Goal: Task Accomplishment & Management: Complete application form

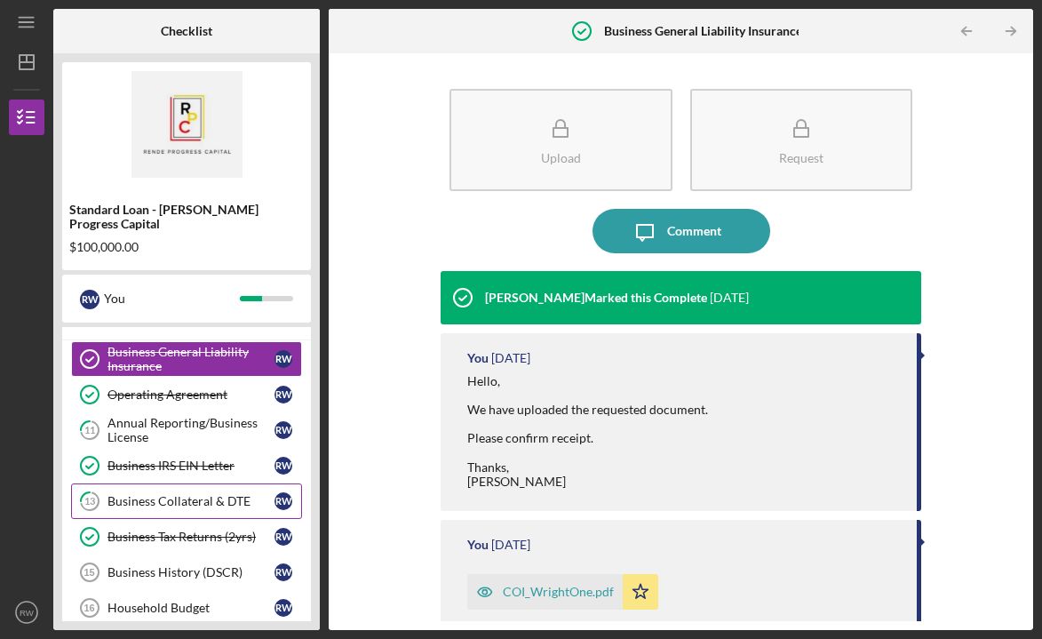
scroll to position [61, 0]
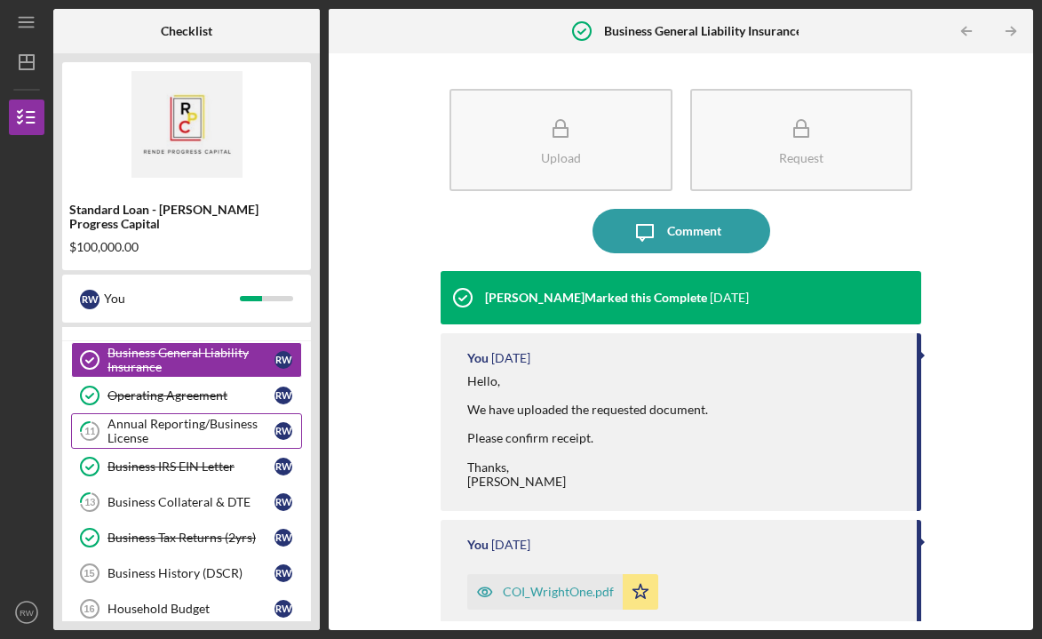
click at [215, 417] on div "Annual Reporting/Business License" at bounding box center [190, 431] width 167 height 28
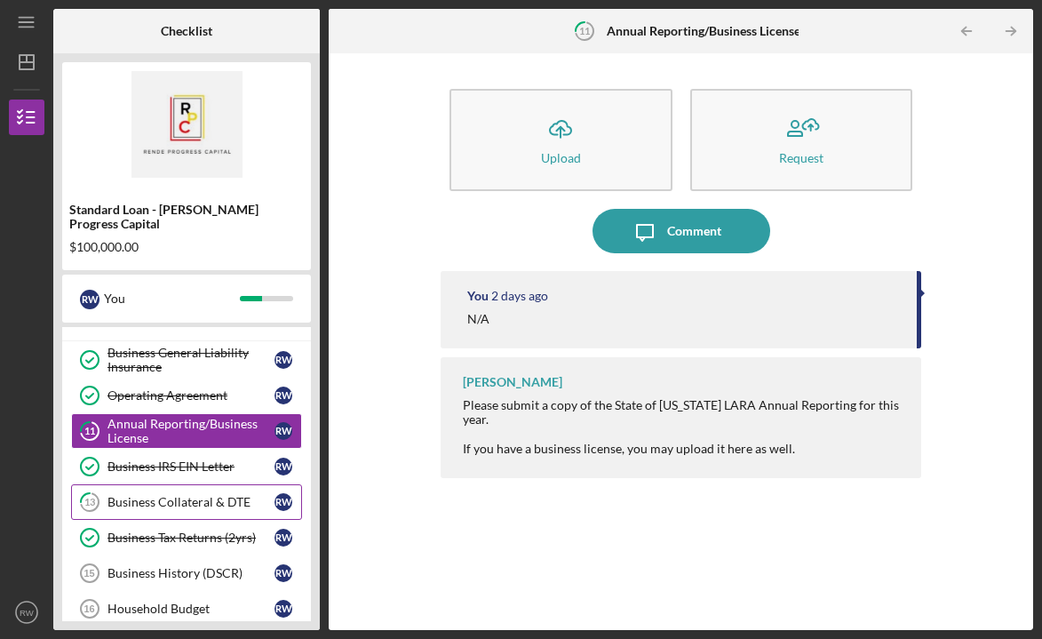
click at [191, 496] on link "13 Business Collateral & DTE R W" at bounding box center [186, 502] width 231 height 36
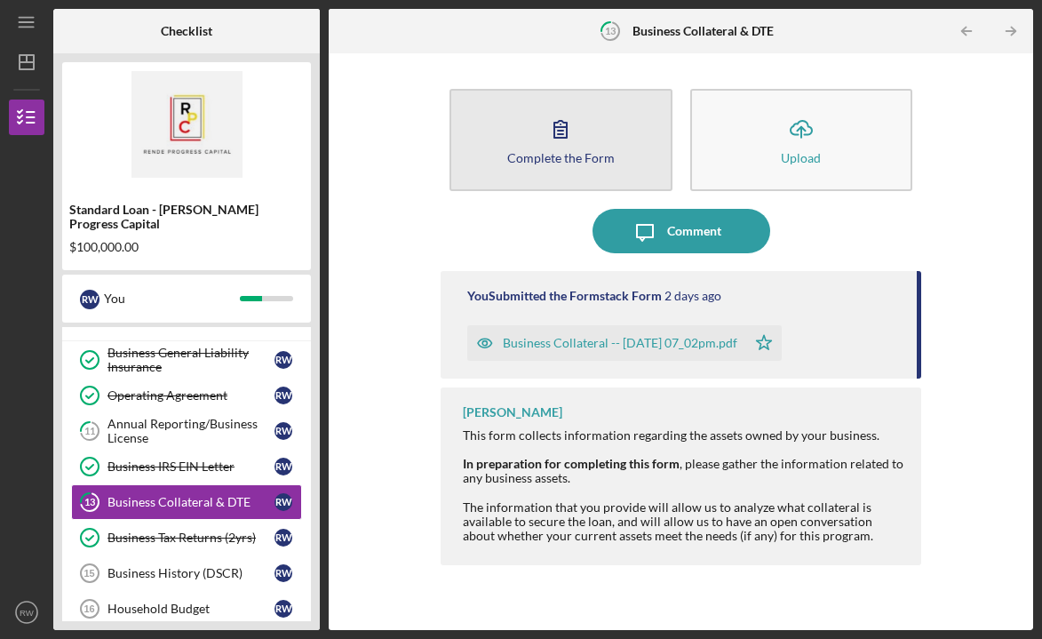
click at [514, 160] on div "Complete the Form" at bounding box center [560, 157] width 107 height 13
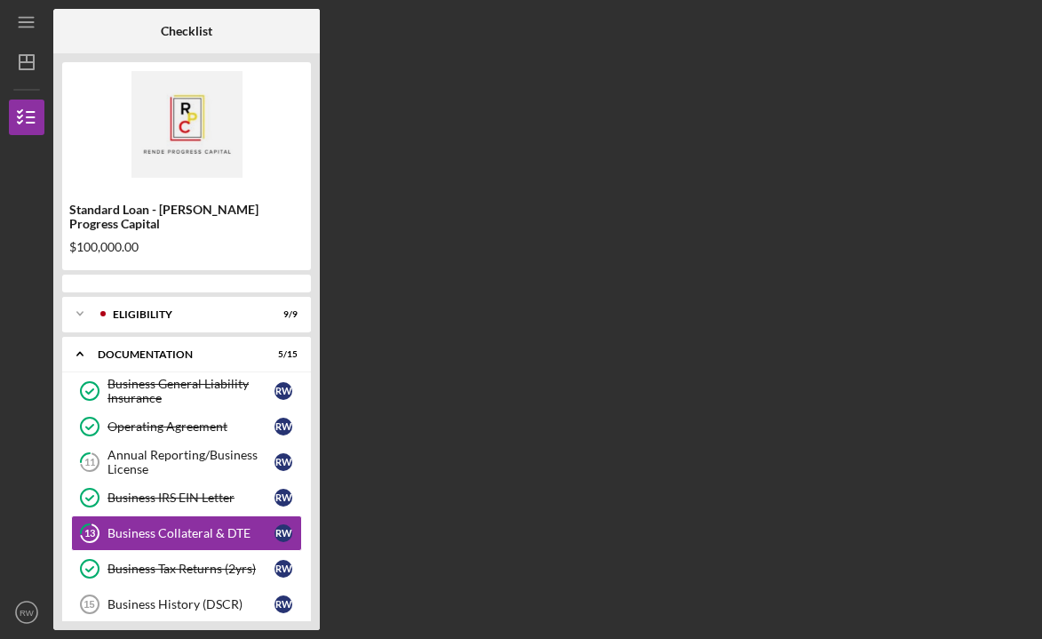
scroll to position [68, 0]
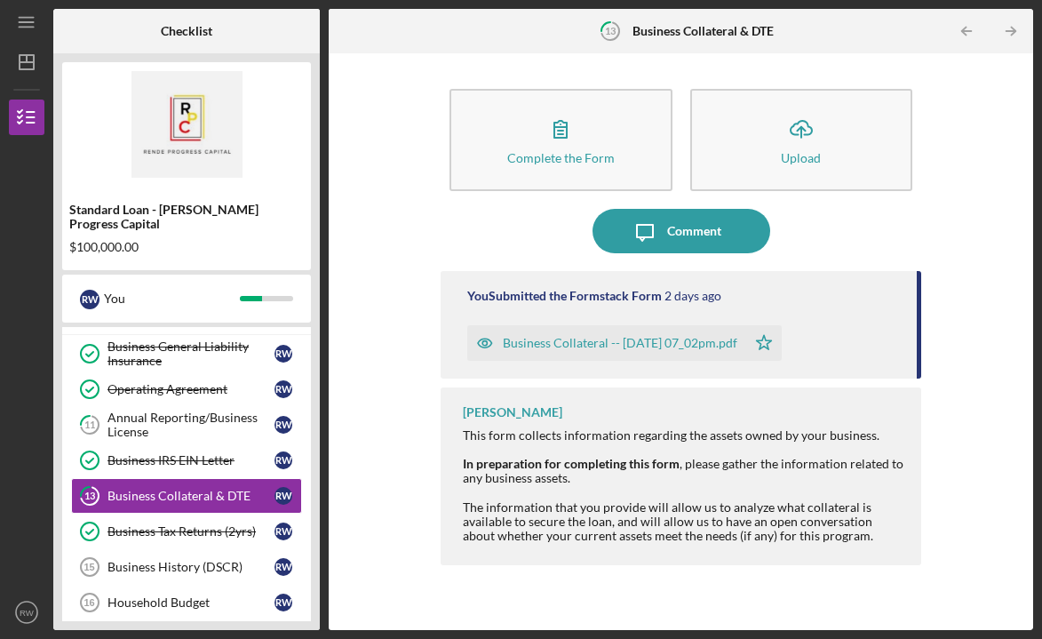
click at [654, 345] on div "Business Collateral -- [DATE] 07_02pm.pdf" at bounding box center [620, 343] width 234 height 14
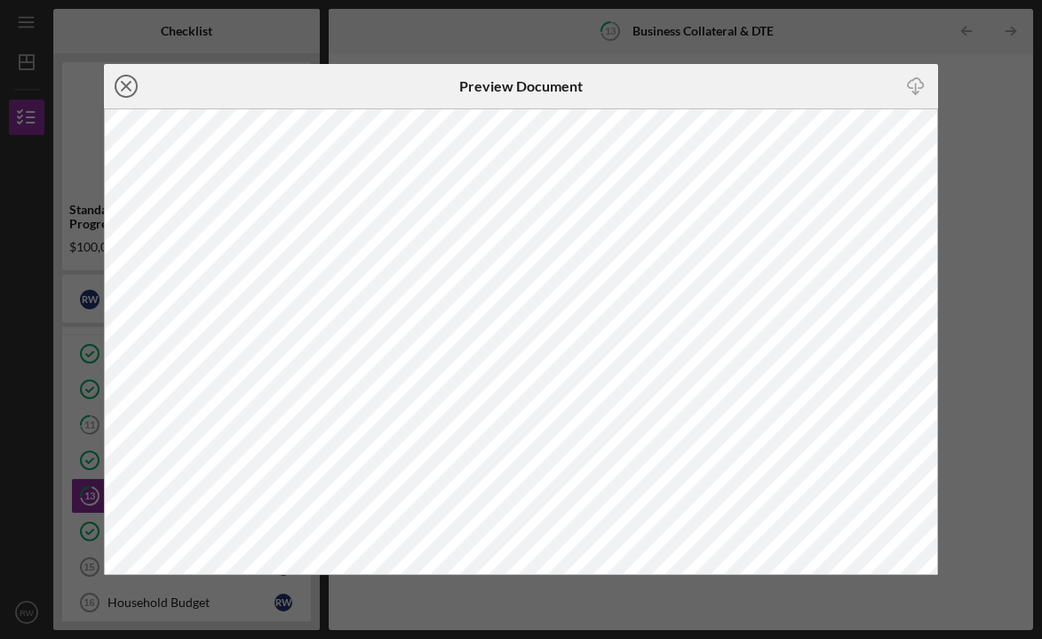
click at [131, 91] on icon "Icon/Close" at bounding box center [126, 86] width 44 height 44
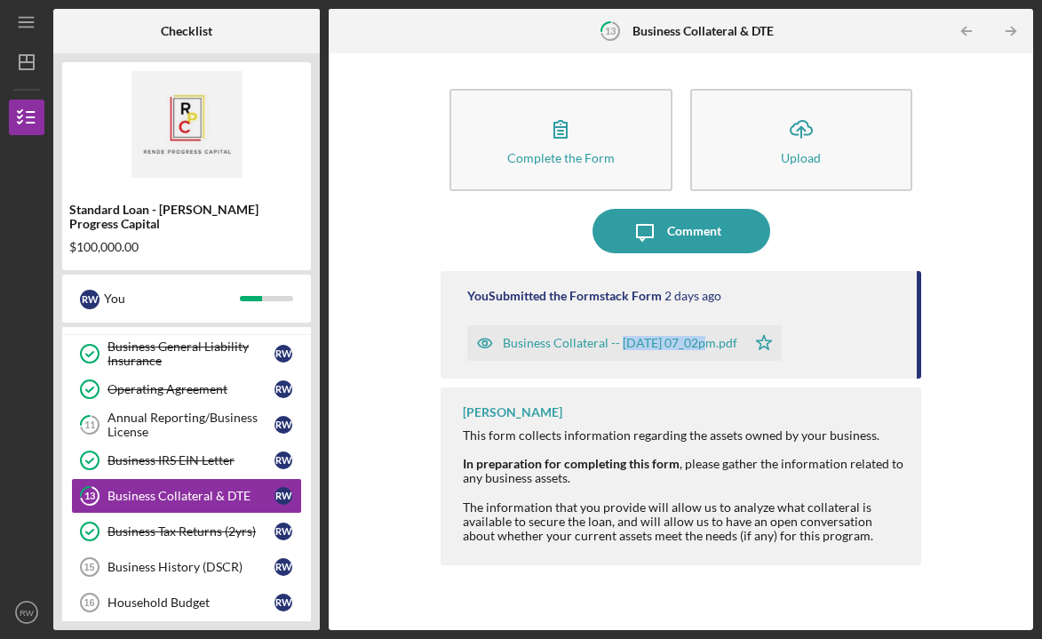
click at [635, 352] on div "Business Collateral -- [DATE] 07_02pm.pdf" at bounding box center [606, 343] width 279 height 36
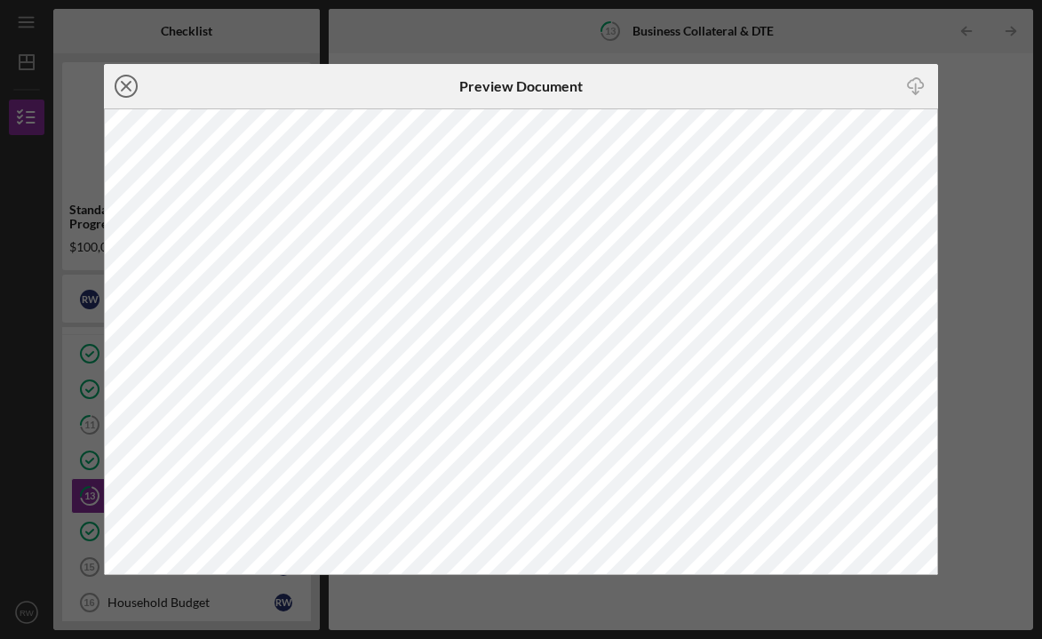
click at [125, 85] on line at bounding box center [126, 86] width 9 height 9
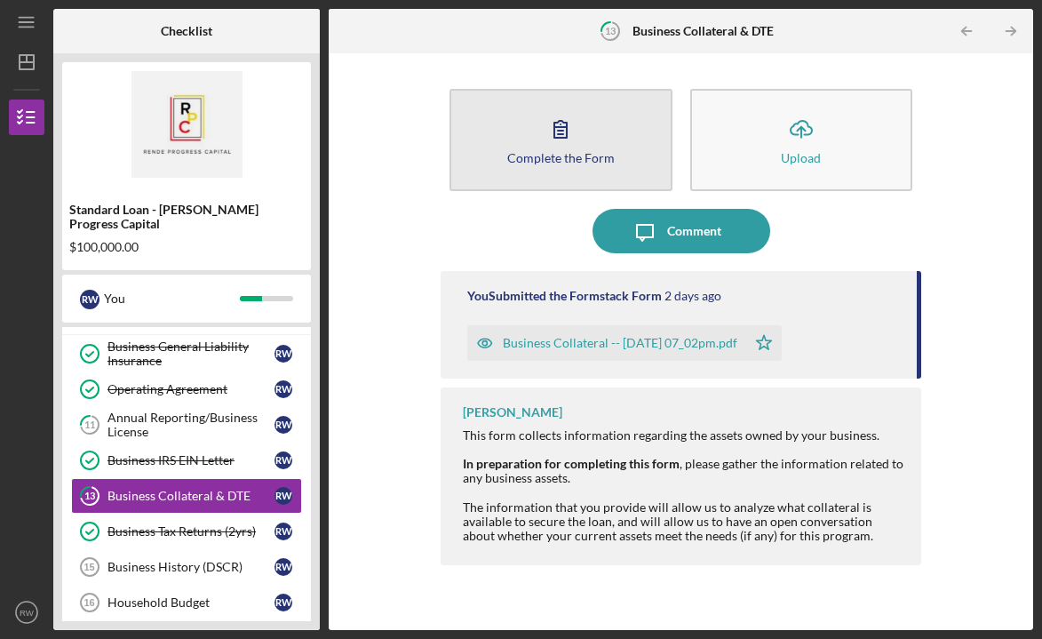
click at [593, 157] on div "Complete the Form" at bounding box center [560, 157] width 107 height 13
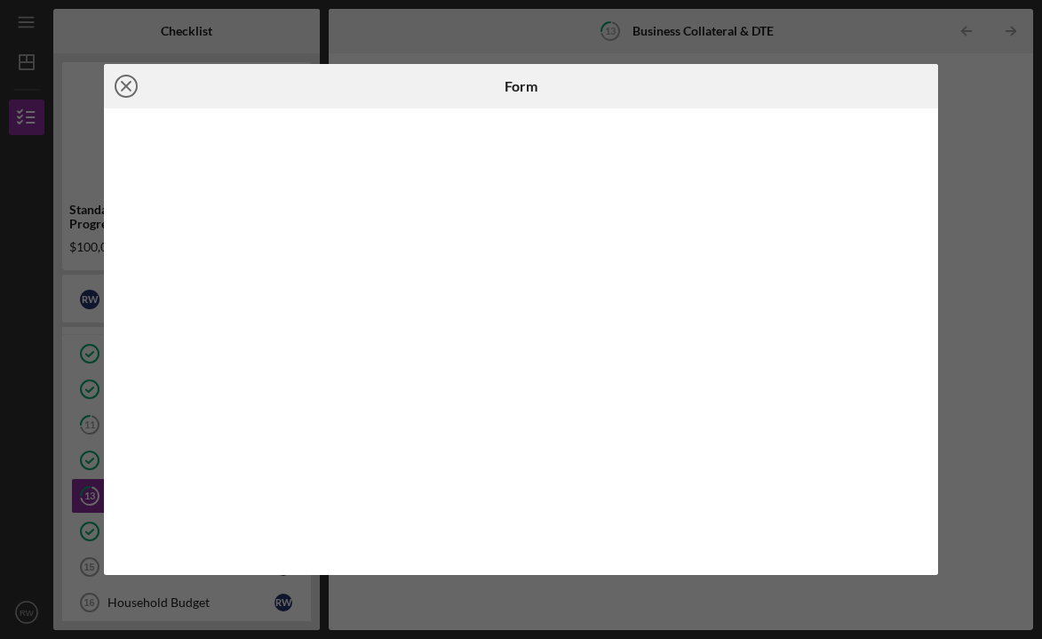
click at [125, 83] on icon "Icon/Close" at bounding box center [126, 86] width 44 height 44
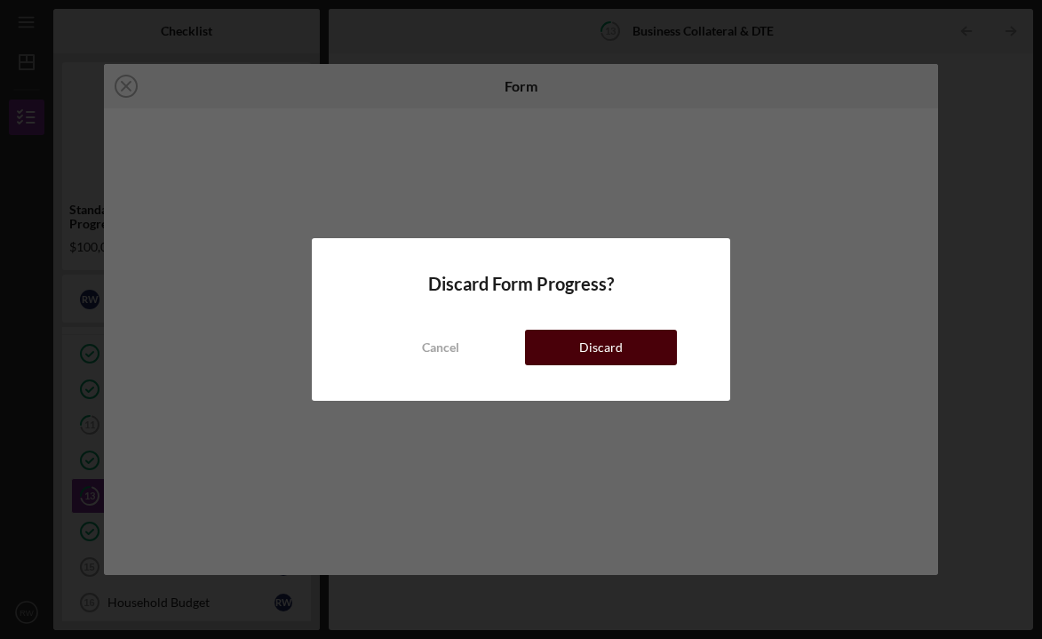
click at [557, 350] on button "Discard" at bounding box center [601, 348] width 152 height 36
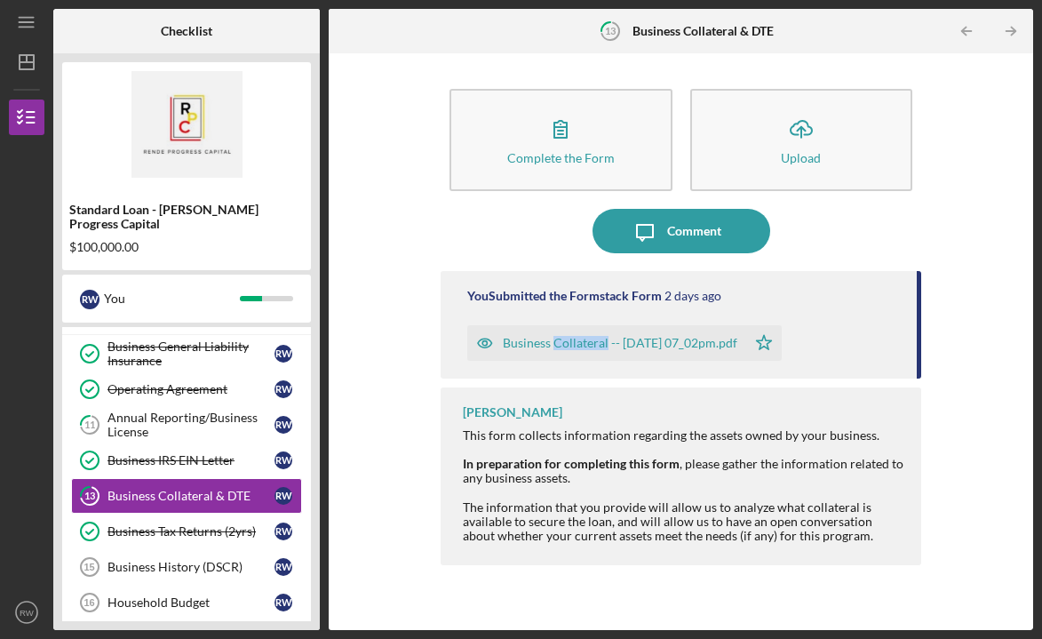
click at [671, 342] on div "Business Collateral -- [DATE] 07_02pm.pdf" at bounding box center [620, 343] width 234 height 14
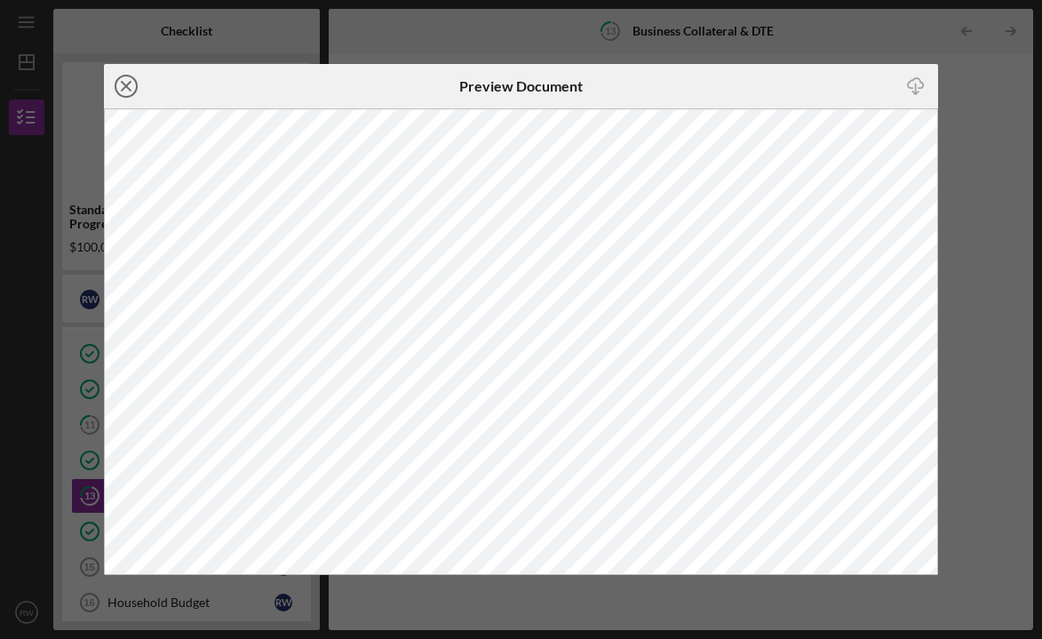
click at [121, 92] on icon "Icon/Close" at bounding box center [126, 86] width 44 height 44
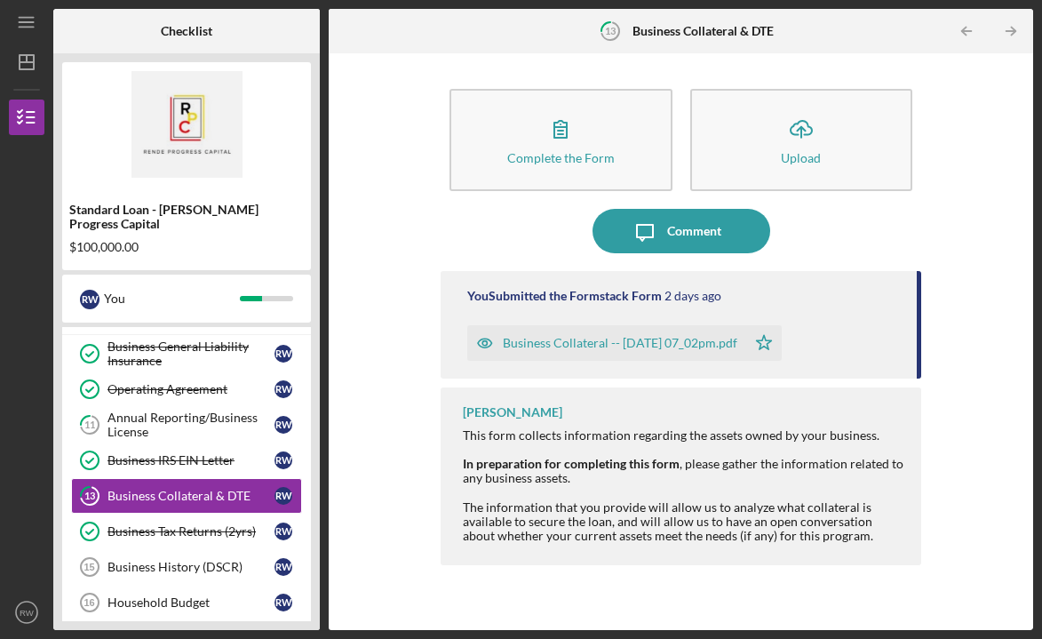
click at [665, 339] on div "Business Collateral -- [DATE] 07_02pm.pdf" at bounding box center [620, 343] width 234 height 14
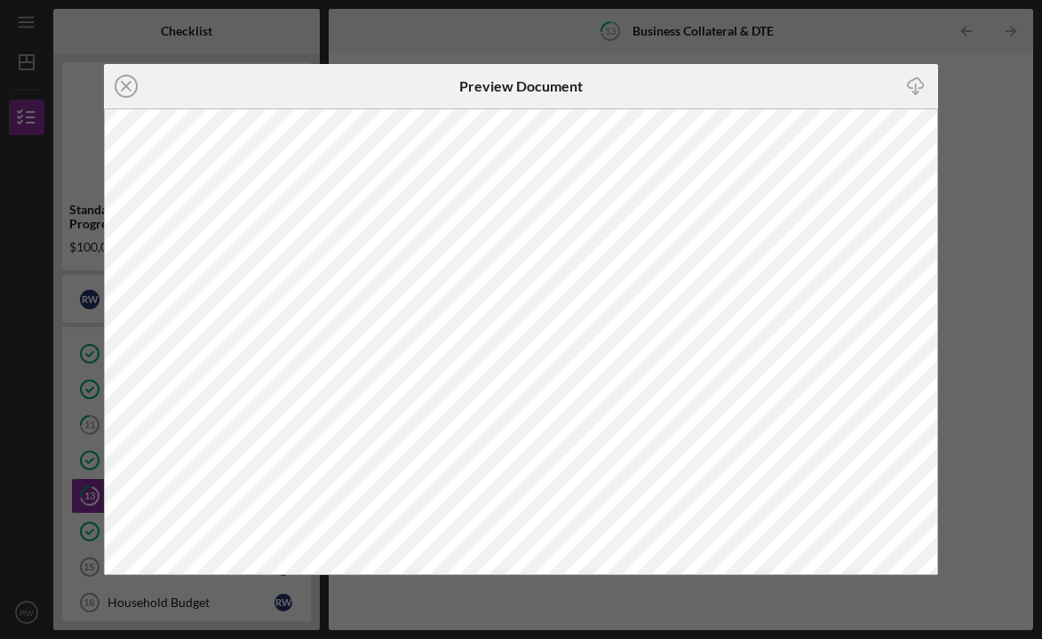
click at [985, 162] on div "Icon/Close Preview Document Icon/Download" at bounding box center [521, 319] width 1042 height 639
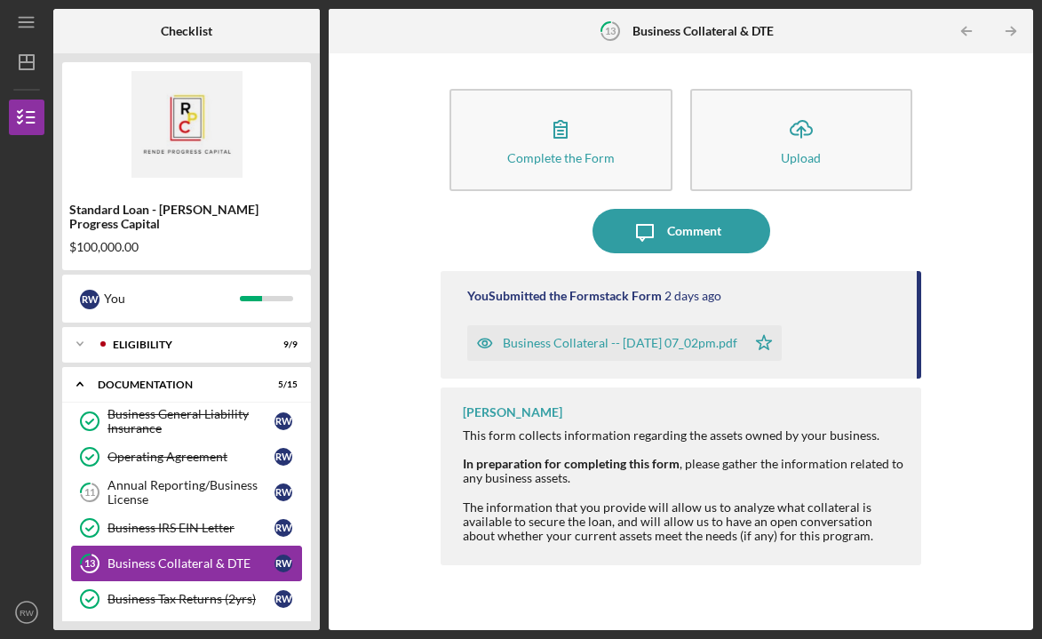
scroll to position [75, 0]
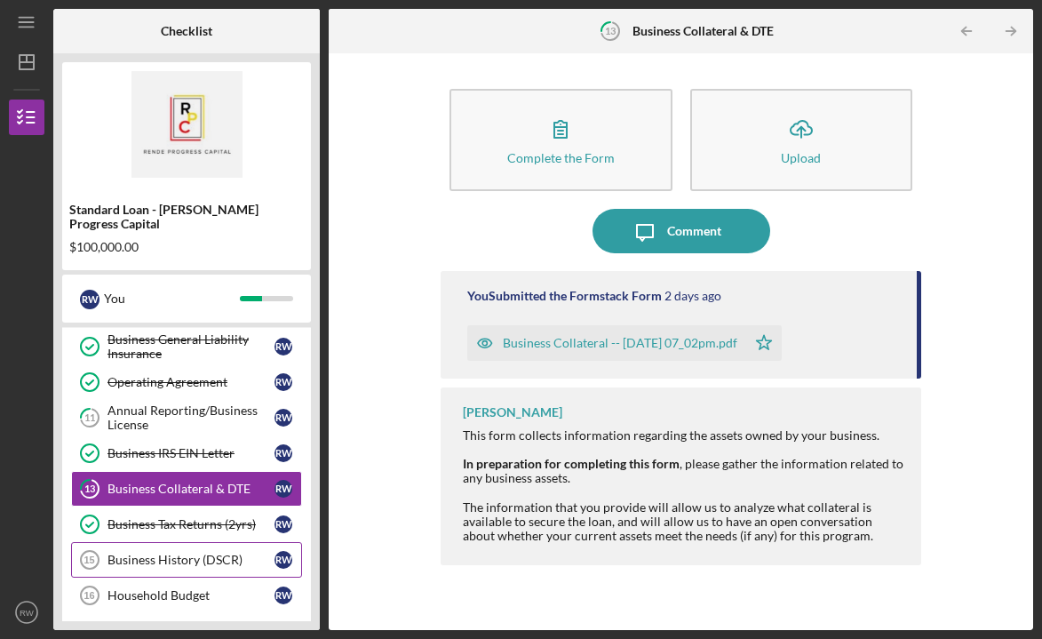
click at [184, 552] on div "Business History (DSCR)" at bounding box center [190, 559] width 167 height 14
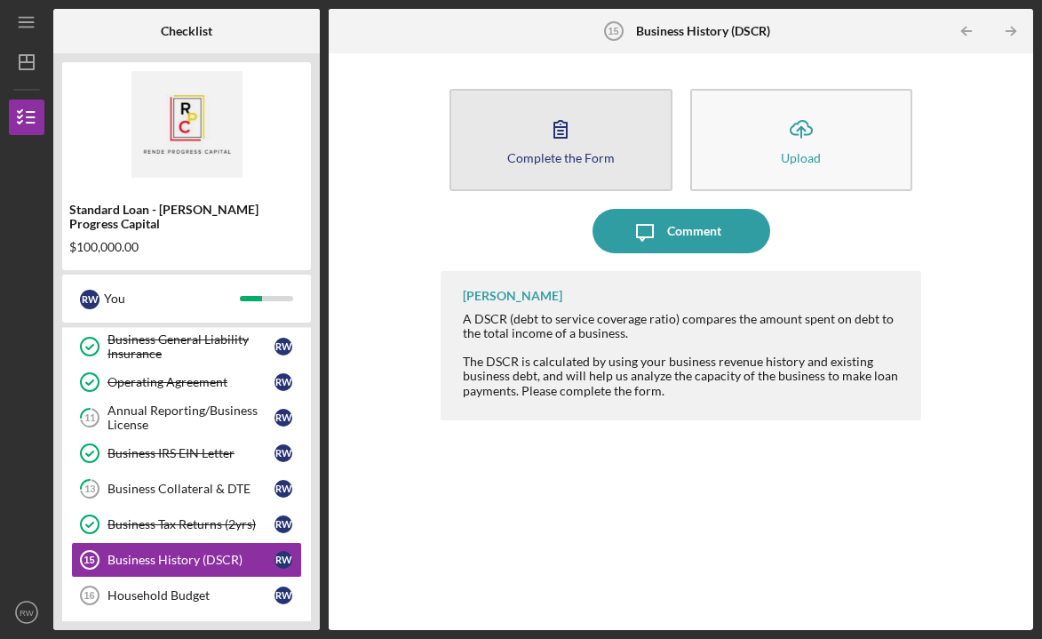
click at [568, 143] on icon "button" at bounding box center [560, 129] width 44 height 44
click at [625, 178] on button "Complete the Form Form" at bounding box center [560, 140] width 223 height 102
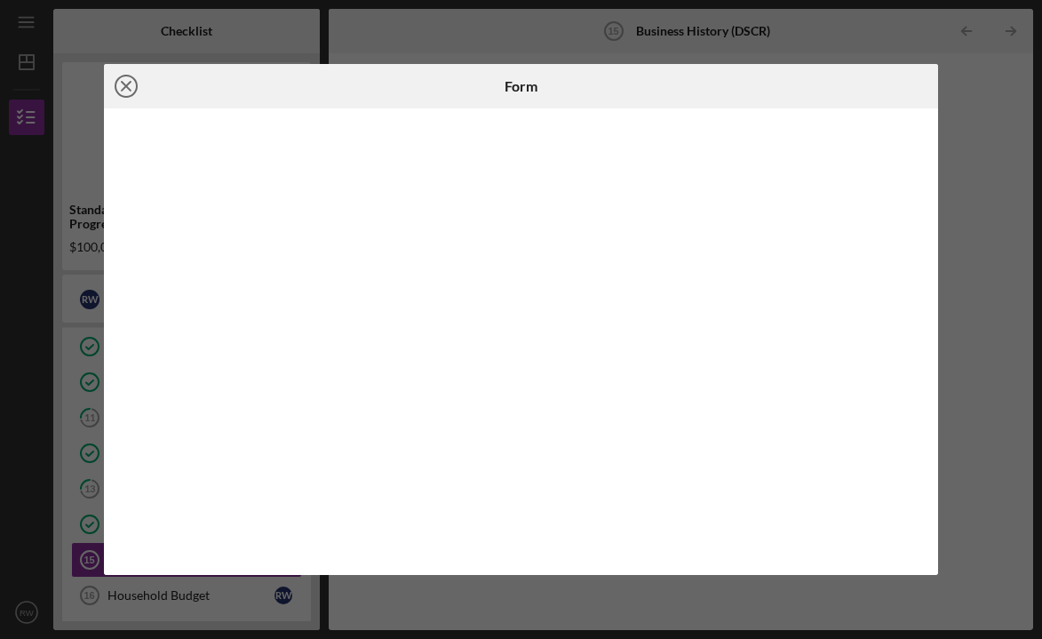
click at [129, 79] on icon "Icon/Close" at bounding box center [126, 86] width 44 height 44
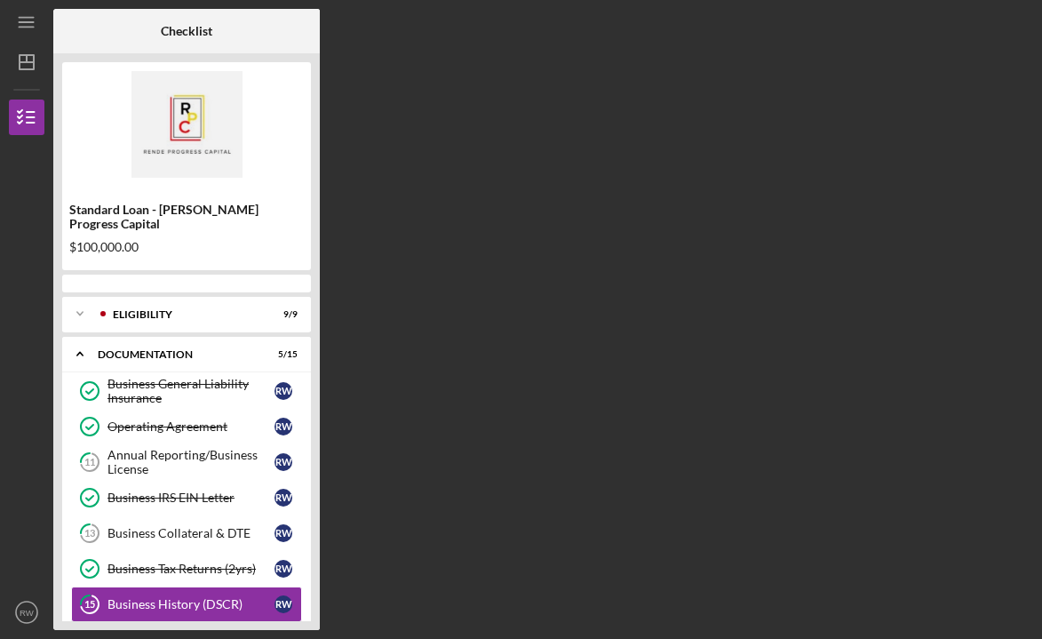
scroll to position [139, 0]
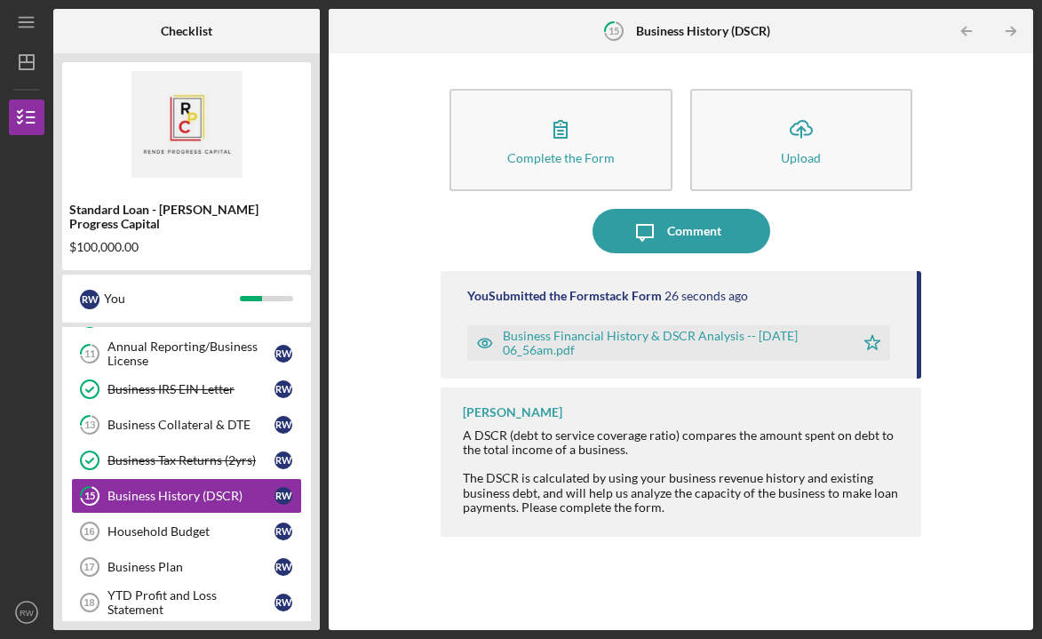
click at [625, 335] on div "Business Financial History & DSCR Analysis -- 2025-10-13 06_56am.pdf" at bounding box center [674, 343] width 343 height 28
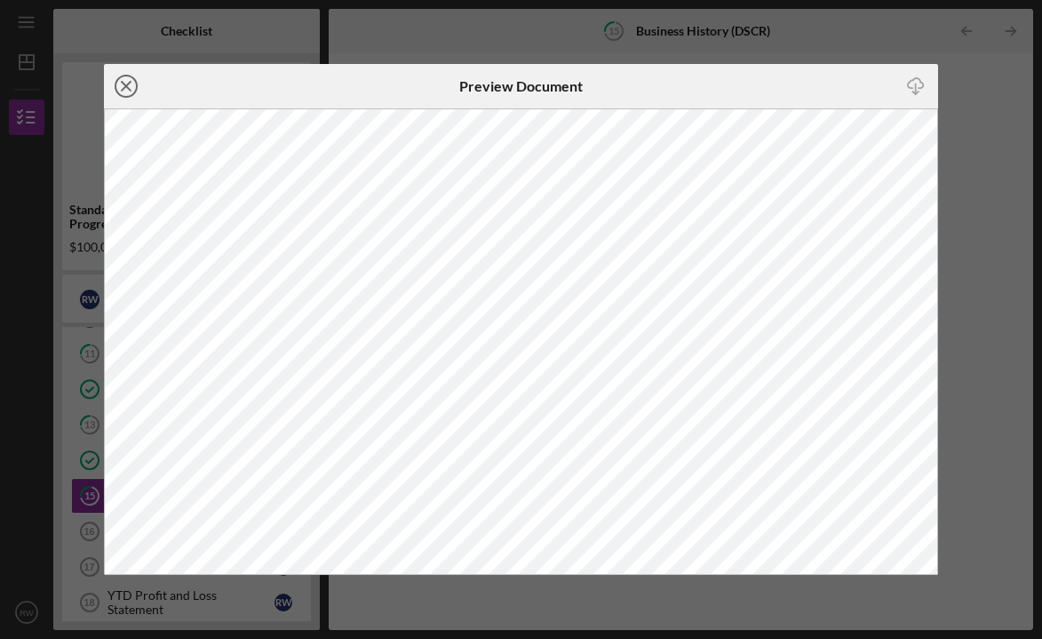
click at [125, 87] on line at bounding box center [126, 86] width 9 height 9
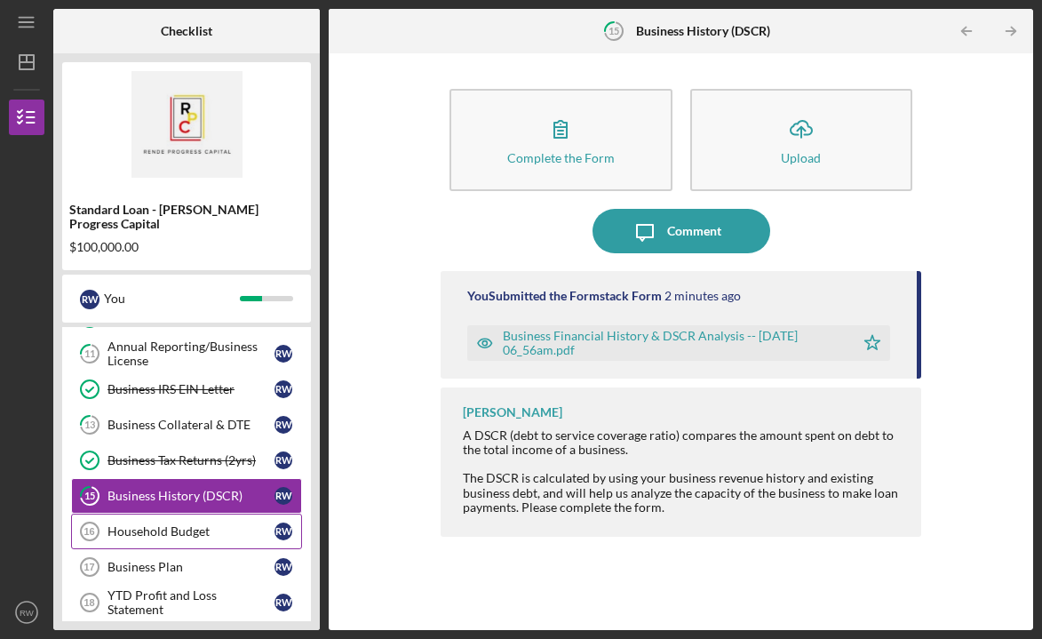
click at [200, 524] on div "Household Budget" at bounding box center [190, 531] width 167 height 14
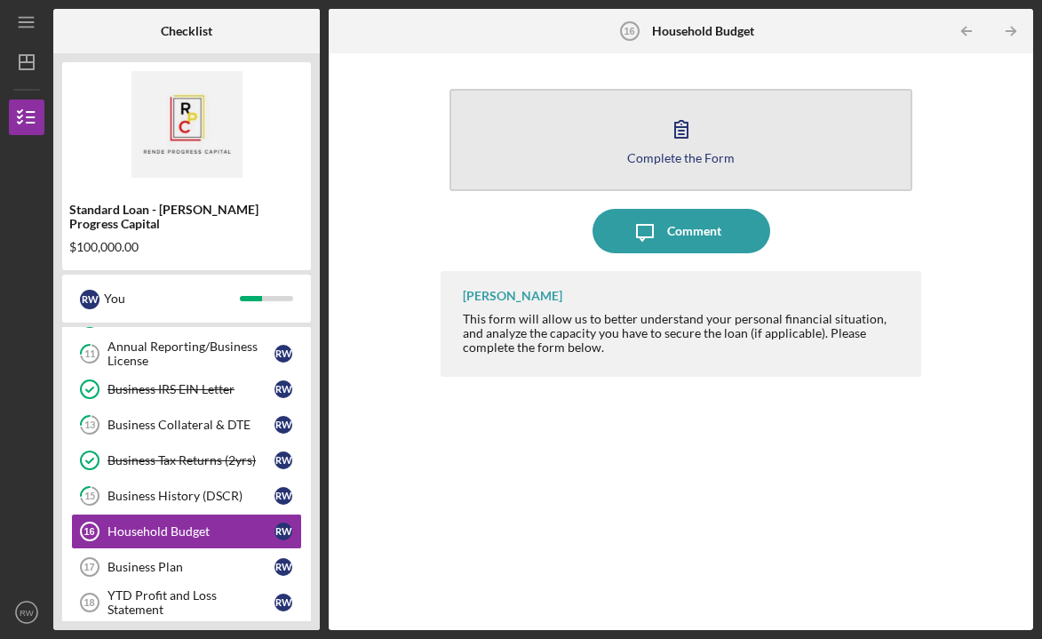
click at [688, 129] on icon "button" at bounding box center [681, 129] width 44 height 44
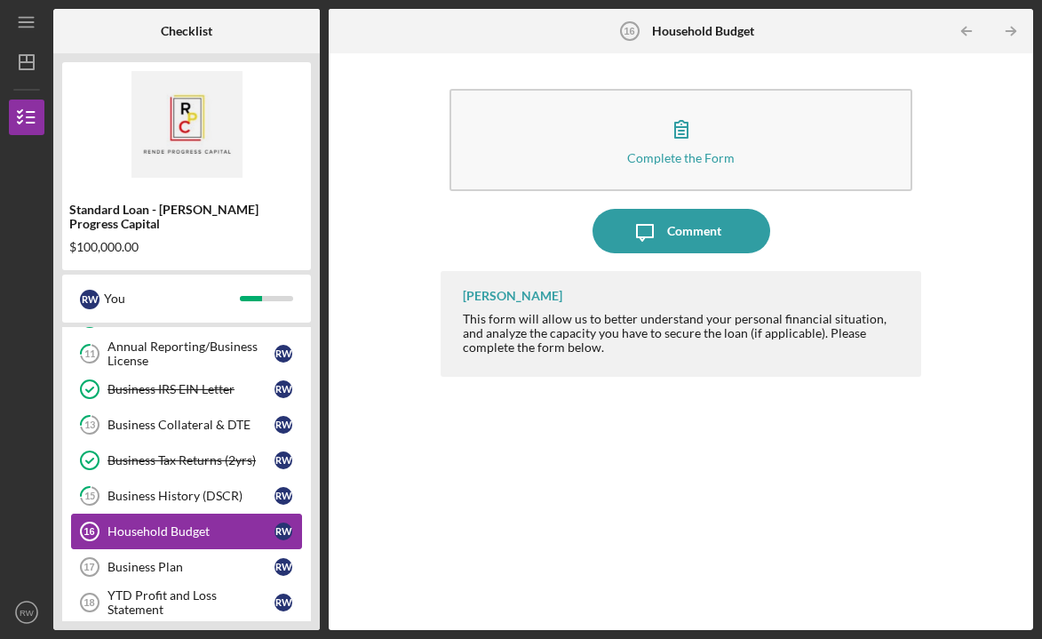
click at [220, 524] on div "Household Budget" at bounding box center [190, 531] width 167 height 14
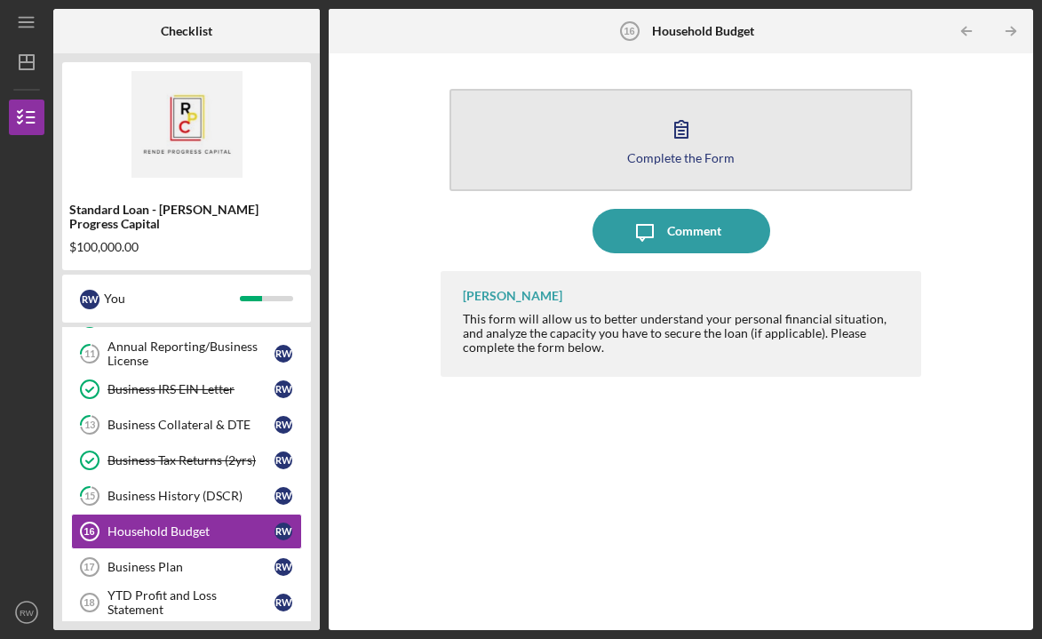
click at [647, 155] on div "Complete the Form" at bounding box center [680, 157] width 107 height 13
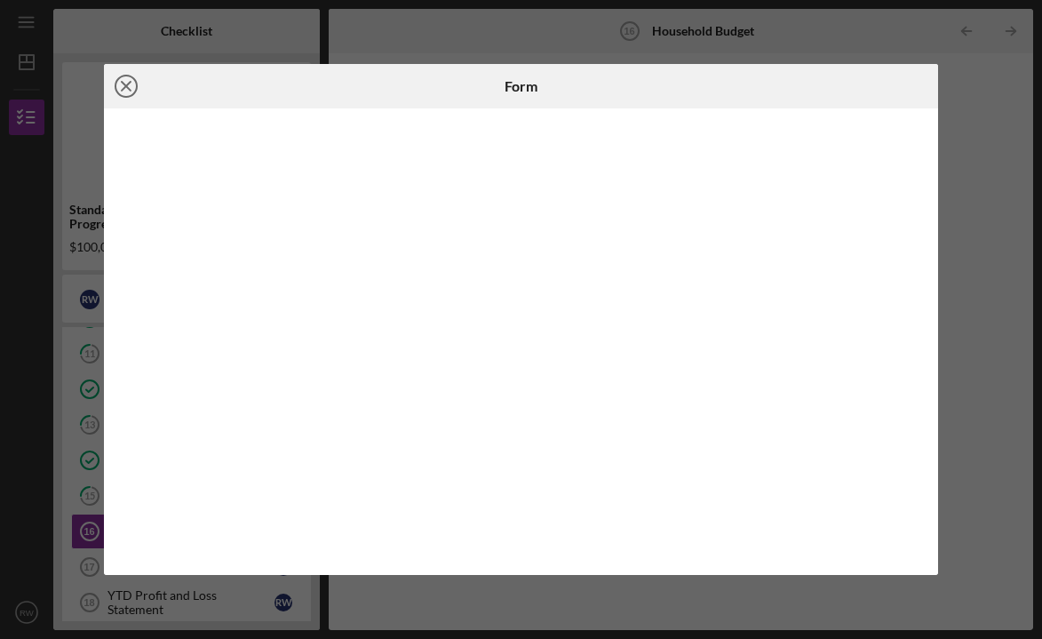
click at [123, 85] on icon "Icon/Close" at bounding box center [126, 86] width 44 height 44
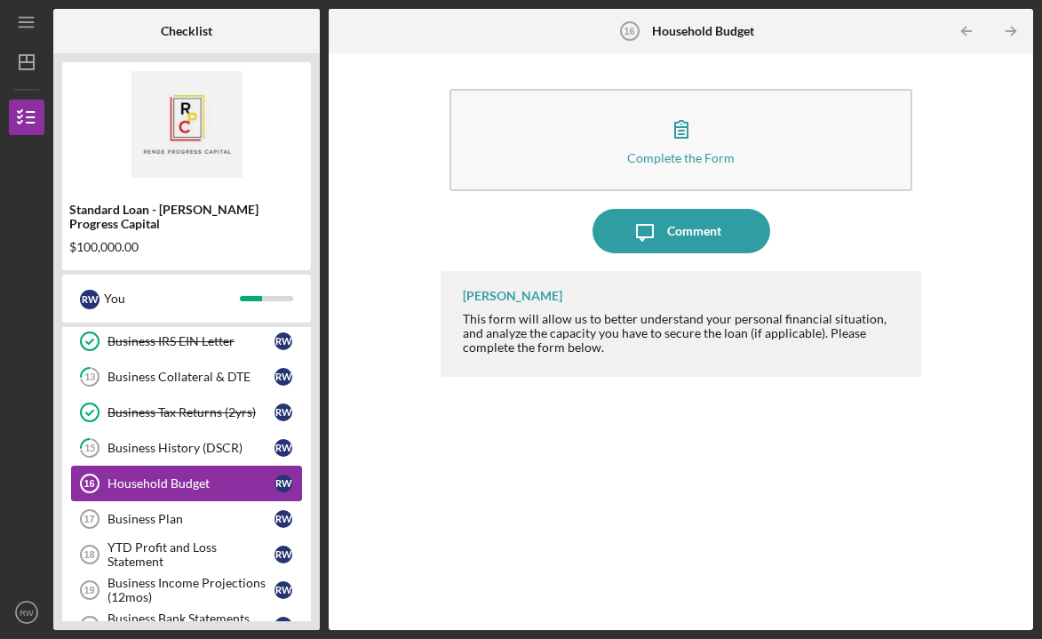
scroll to position [187, 0]
click at [155, 512] on link "Business Plan 17 Business Plan R W" at bounding box center [186, 518] width 231 height 36
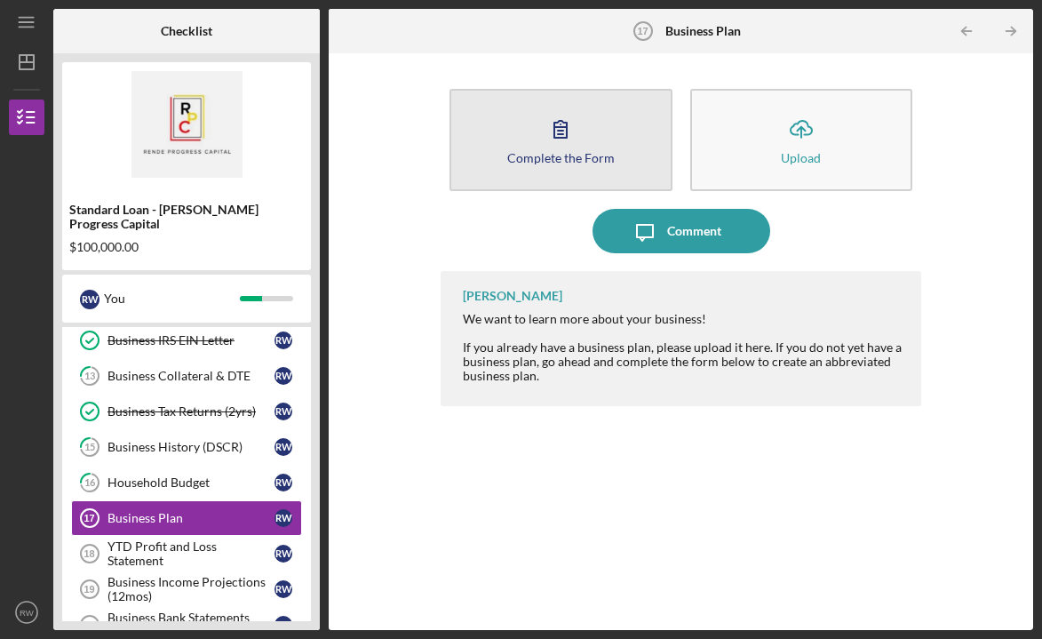
click at [565, 147] on icon "button" at bounding box center [560, 129] width 44 height 44
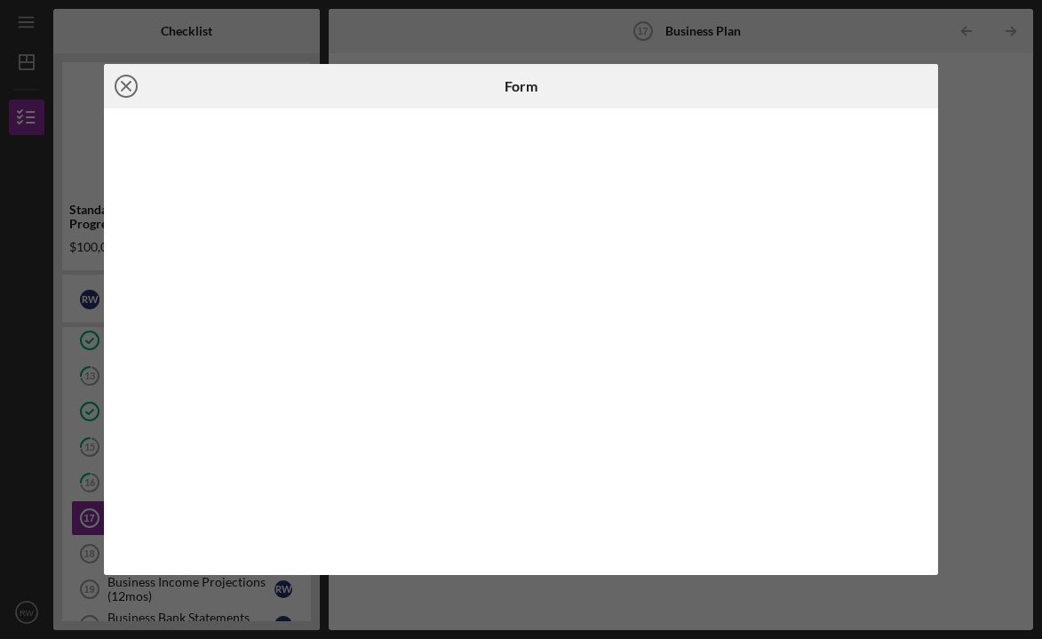
click at [126, 83] on icon "Icon/Close" at bounding box center [126, 86] width 44 height 44
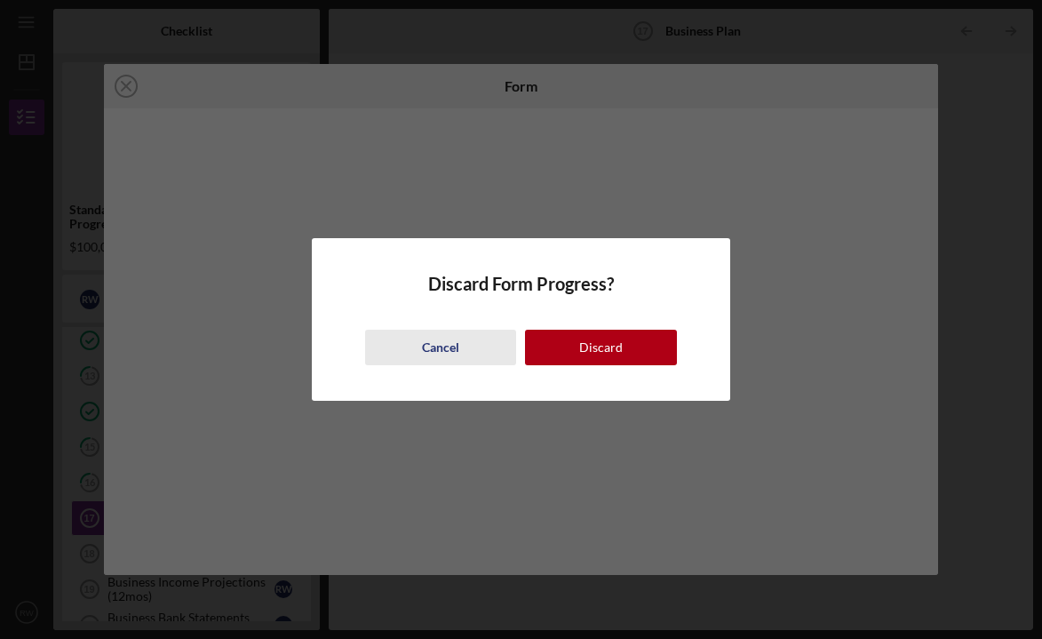
click at [449, 348] on div "Cancel" at bounding box center [440, 348] width 37 height 36
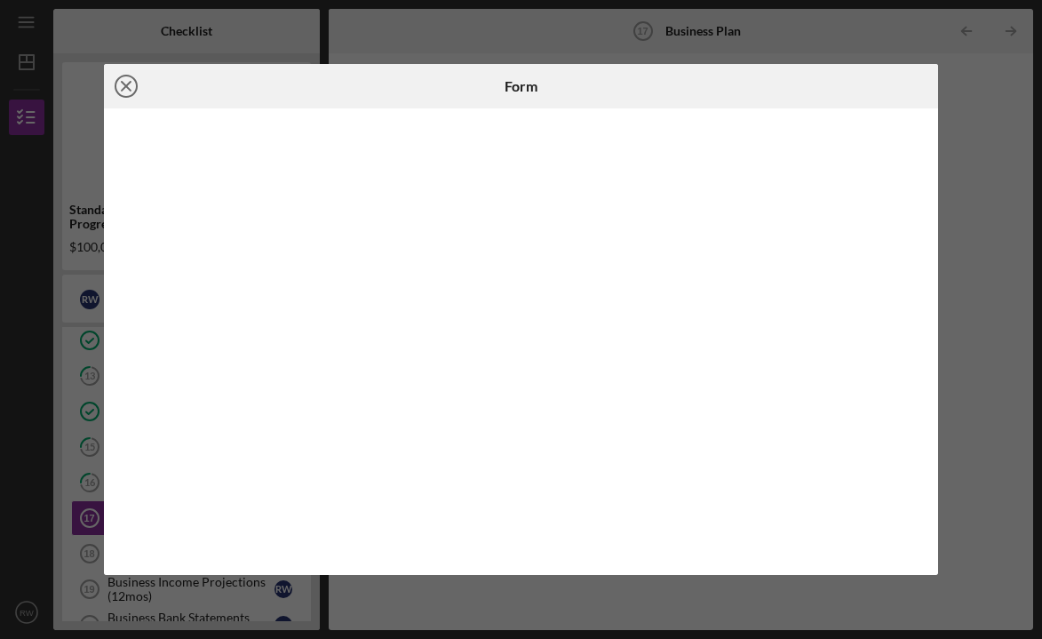
click at [119, 94] on circle at bounding box center [125, 85] width 21 height 21
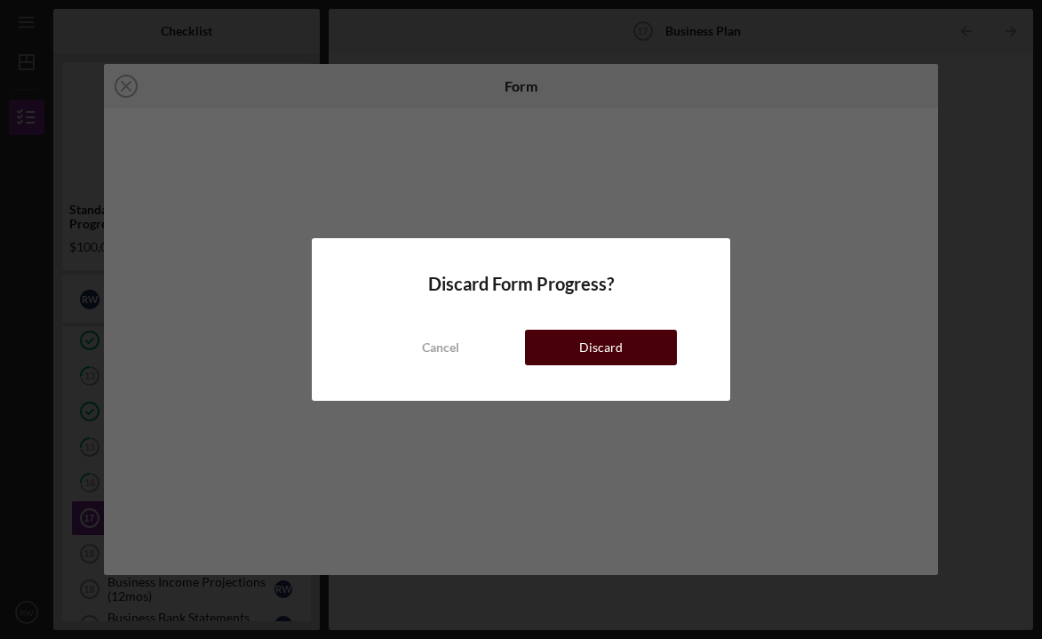
click at [572, 362] on button "Discard" at bounding box center [601, 348] width 152 height 36
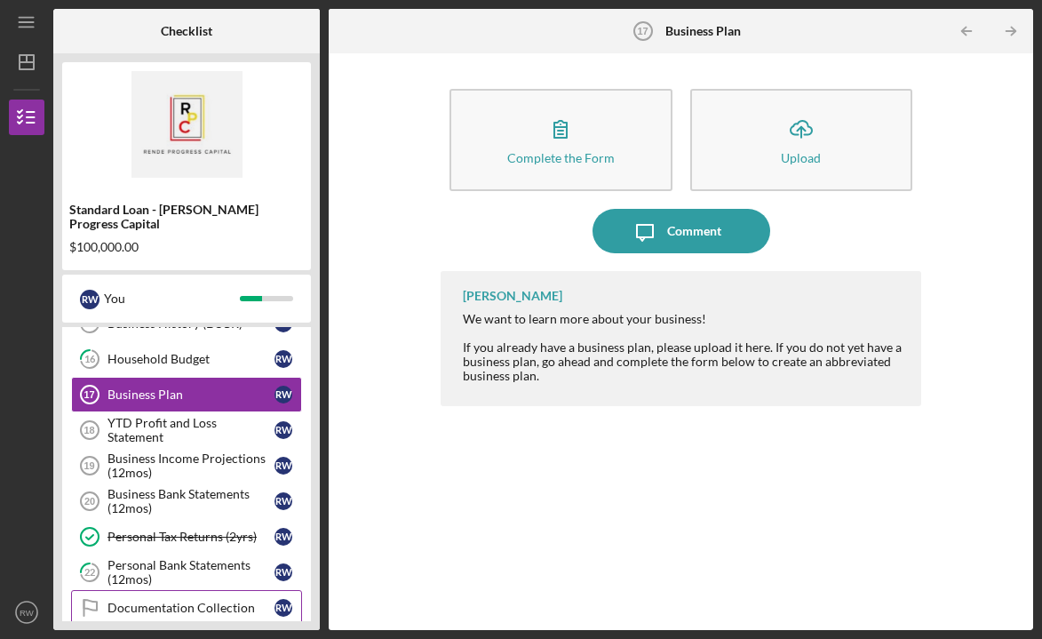
scroll to position [305, 0]
